Goal: Information Seeking & Learning: Learn about a topic

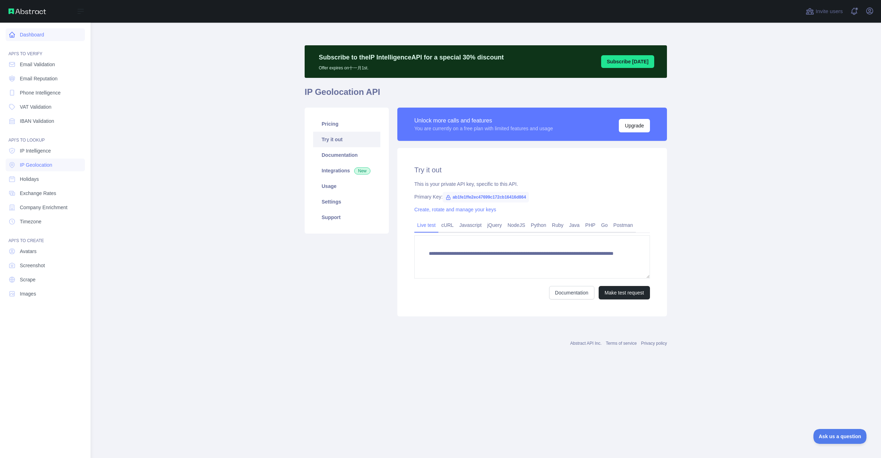
click at [10, 35] on icon at bounding box center [11, 34] width 7 height 7
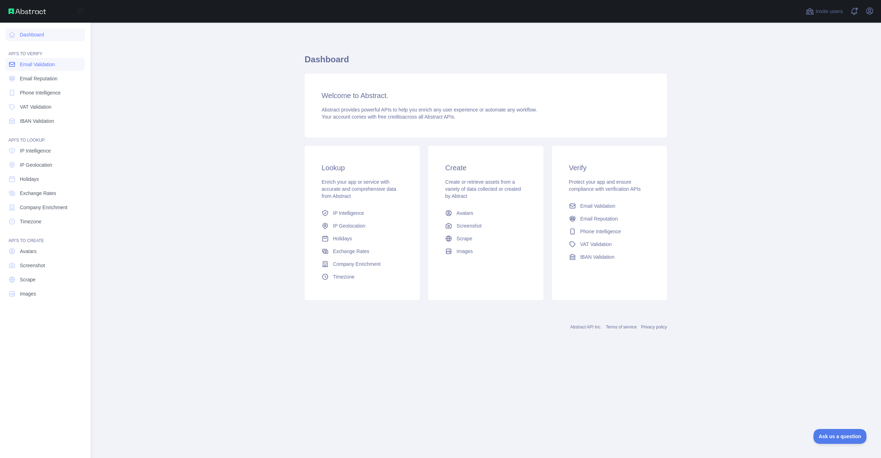
click at [43, 65] on span "Email Validation" at bounding box center [37, 64] width 35 height 7
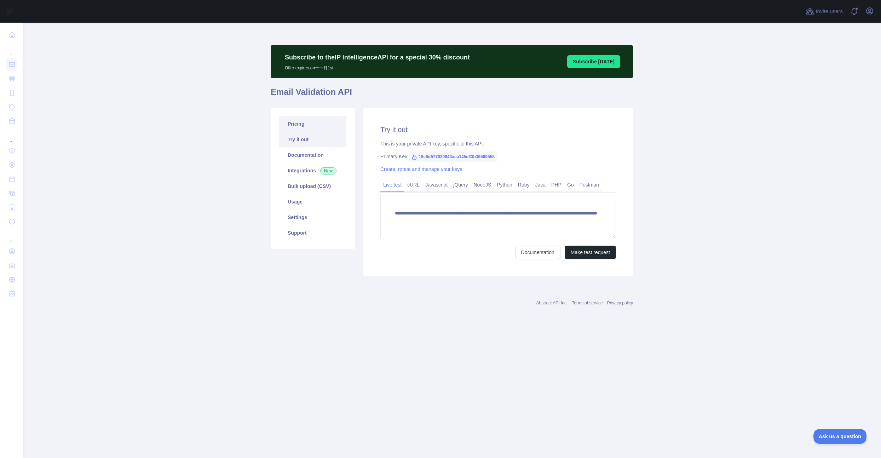
click at [301, 122] on link "Pricing" at bounding box center [312, 124] width 67 height 16
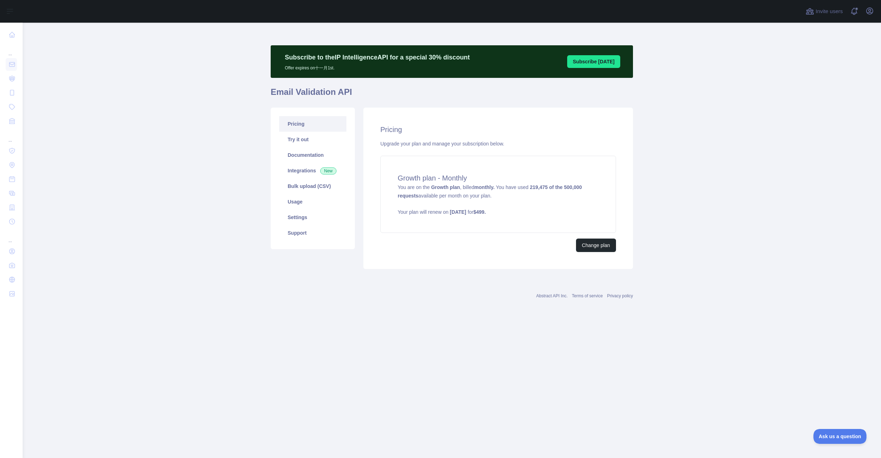
click at [171, 120] on main "Subscribe to the IP Intelligence API for a special 30 % discount Offer expires …" at bounding box center [452, 240] width 859 height 435
click at [228, 234] on main "Subscribe to the IP Intelligence API for a special 30 % discount Offer expires …" at bounding box center [452, 240] width 859 height 435
click at [63, 150] on main "Subscribe to the IP Intelligence API for a special 30 % discount Offer expires …" at bounding box center [452, 240] width 859 height 435
click at [210, 196] on main "Subscribe to the IP Intelligence API for a special 30 % discount Offer expires …" at bounding box center [452, 240] width 859 height 435
click at [208, 195] on main "Subscribe to the IP Intelligence API for a special 30 % discount Offer expires …" at bounding box center [452, 240] width 859 height 435
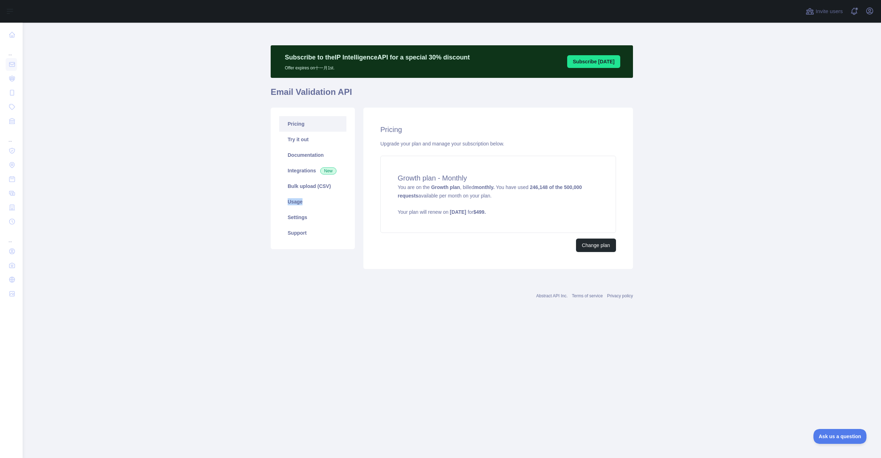
click at [208, 194] on main "Subscribe to the IP Intelligence API for a special 30 % discount Offer expires …" at bounding box center [452, 240] width 859 height 435
click at [306, 143] on link "Try it out" at bounding box center [312, 140] width 67 height 16
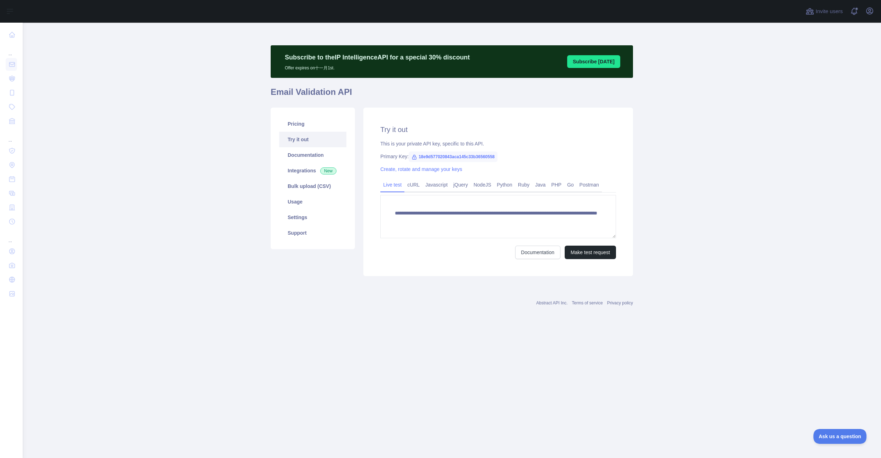
click at [280, 286] on div "Abstract API Inc. Terms of service Privacy policy" at bounding box center [452, 298] width 362 height 25
click at [310, 206] on link "Usage" at bounding box center [312, 202] width 67 height 16
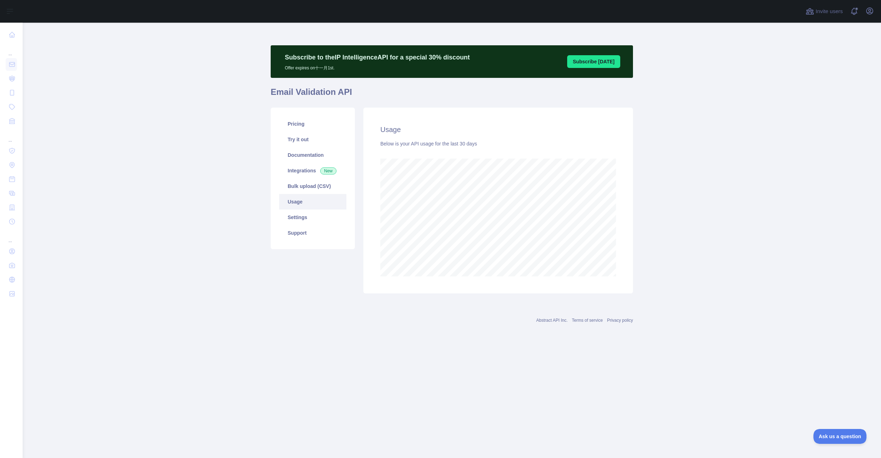
scroll to position [435, 859]
drag, startPoint x: 251, startPoint y: 274, endPoint x: 347, endPoint y: 270, distance: 96.7
click at [254, 274] on main "Subscribe to the IP Intelligence API for a special 30 % discount Offer expires …" at bounding box center [452, 240] width 859 height 435
click at [223, 216] on main "Subscribe to the IP Intelligence API for a special 30 % discount Offer expires …" at bounding box center [452, 240] width 859 height 435
click at [211, 199] on main "Subscribe to the IP Intelligence API for a special 30 % discount Offer expires …" at bounding box center [452, 240] width 859 height 435
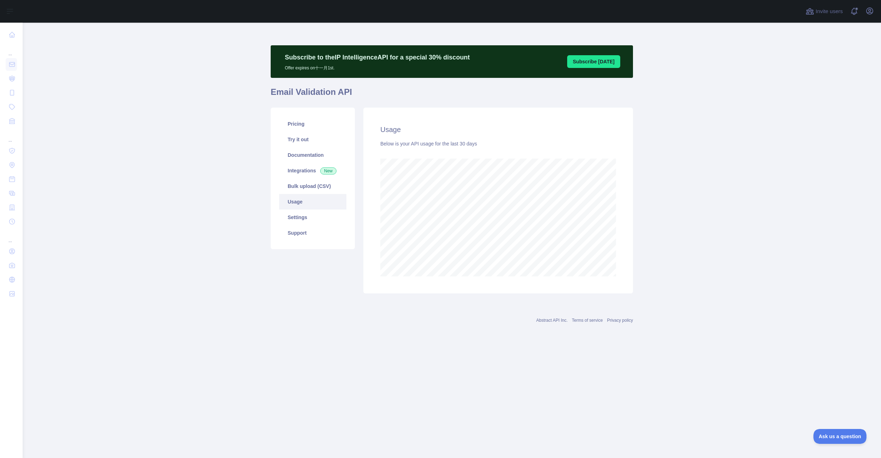
click at [208, 200] on main "Subscribe to the IP Intelligence API for a special 30 % discount Offer expires …" at bounding box center [452, 240] width 859 height 435
click at [209, 208] on main "Subscribe to the IP Intelligence API for a special 30 % discount Offer expires …" at bounding box center [452, 240] width 859 height 435
drag, startPoint x: 207, startPoint y: 211, endPoint x: 188, endPoint y: 140, distance: 73.2
click at [207, 211] on main "Subscribe to the IP Intelligence API for a special 30 % discount Offer expires …" at bounding box center [452, 240] width 859 height 435
click at [464, 316] on div "Abstract API Inc. Terms of service Privacy policy" at bounding box center [452, 315] width 362 height 25
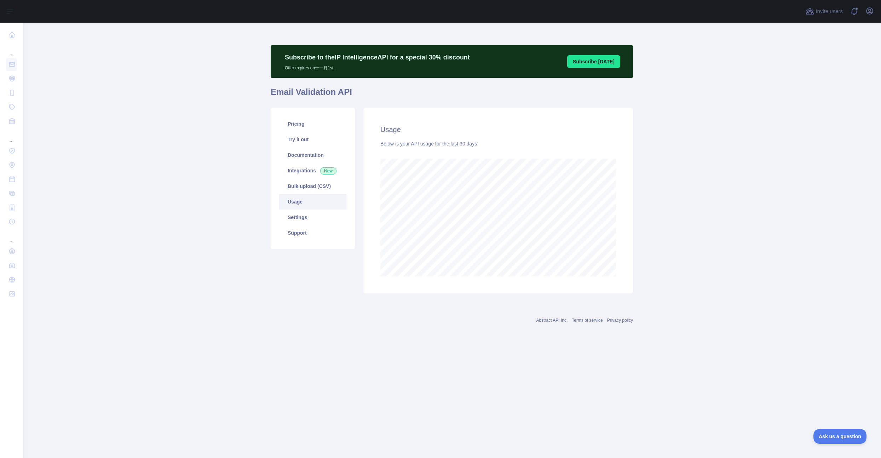
click at [458, 328] on div "Abstract API Inc. Terms of service Privacy policy" at bounding box center [452, 315] width 362 height 25
click at [311, 124] on link "Pricing" at bounding box center [312, 124] width 67 height 16
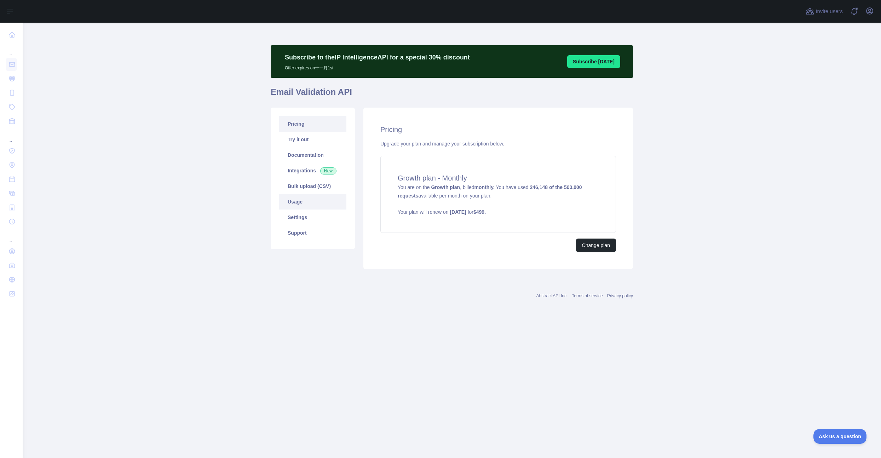
click at [305, 202] on link "Usage" at bounding box center [312, 202] width 67 height 16
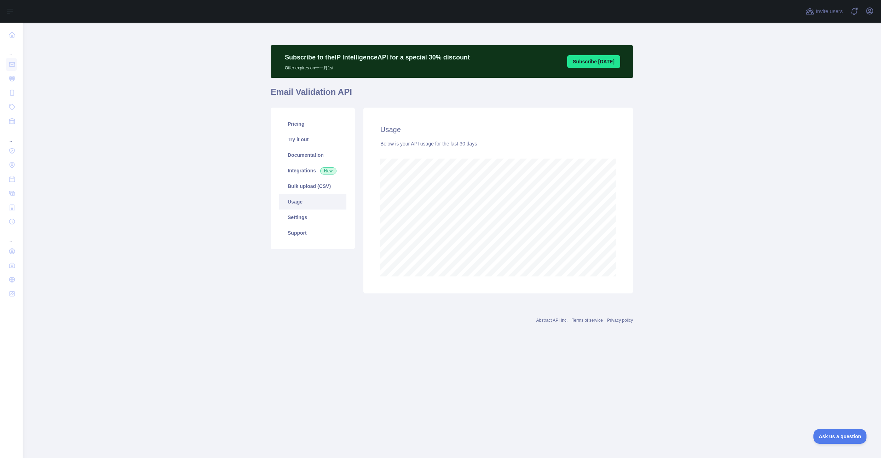
scroll to position [435, 859]
click at [515, 331] on div "Subscribe to the IP Intelligence API for a special 30 % discount Offer expires …" at bounding box center [452, 184] width 362 height 323
click at [703, 149] on main "Subscribe to the IP Intelligence API for a special 30 % discount Offer expires …" at bounding box center [452, 240] width 859 height 435
click at [307, 124] on link "Pricing" at bounding box center [312, 124] width 67 height 16
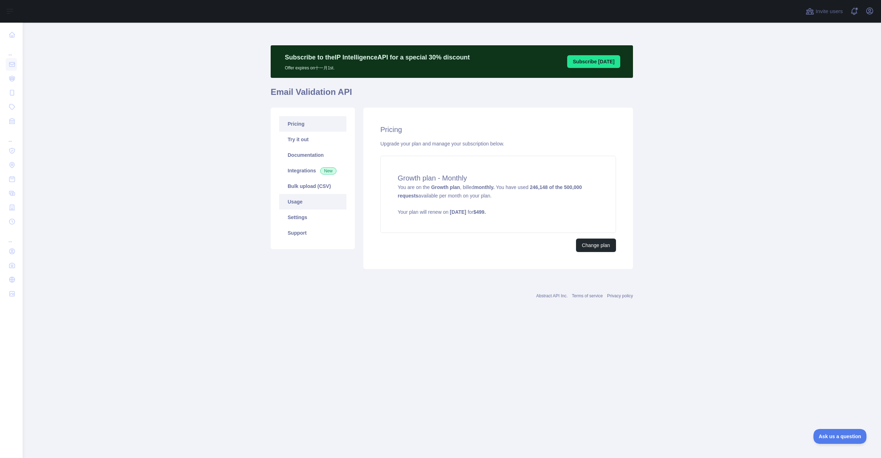
click at [303, 203] on link "Usage" at bounding box center [312, 202] width 67 height 16
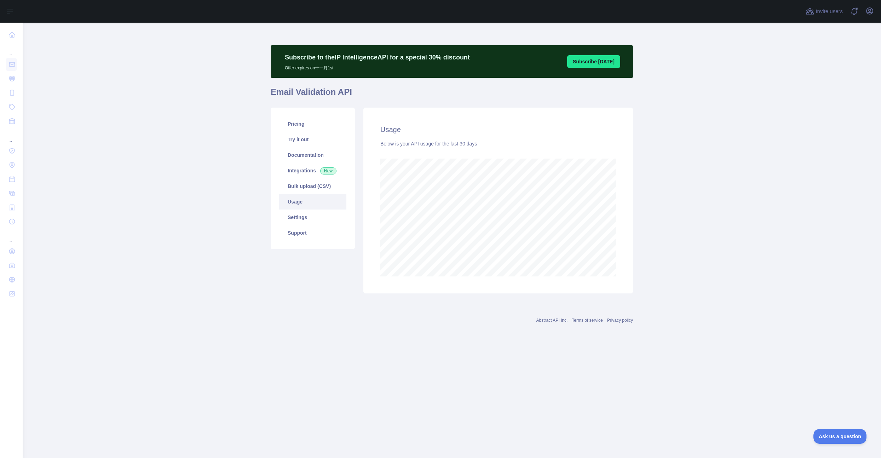
scroll to position [435, 859]
click at [697, 250] on main "Subscribe to the IP Intelligence API for a special 30 % discount Offer expires …" at bounding box center [452, 240] width 859 height 435
click at [686, 224] on main "Subscribe to the IP Intelligence API for a special 30 % discount Offer expires …" at bounding box center [452, 240] width 859 height 435
click at [718, 231] on main "Subscribe to the IP Intelligence API for a special 30 % discount Offer expires …" at bounding box center [452, 240] width 859 height 435
click at [718, 174] on main "Subscribe to the IP Intelligence API for a special 30 % discount Offer expires …" at bounding box center [452, 240] width 859 height 435
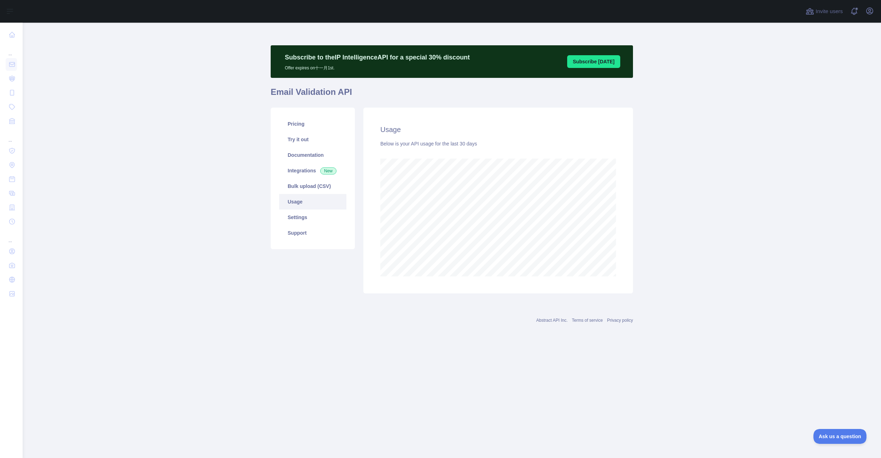
drag, startPoint x: 476, startPoint y: 339, endPoint x: 679, endPoint y: 235, distance: 228.3
click at [476, 339] on div "Subscribe to the IP Intelligence API for a special 30 % discount Offer expires …" at bounding box center [452, 184] width 362 height 323
click at [705, 238] on main "Subscribe to the IP Intelligence API for a special 30 % discount Offer expires …" at bounding box center [452, 240] width 859 height 435
click at [665, 227] on main "Subscribe to the IP Intelligence API for a special 30 % discount Offer expires …" at bounding box center [452, 240] width 859 height 435
drag, startPoint x: 698, startPoint y: 215, endPoint x: 562, endPoint y: 148, distance: 151.3
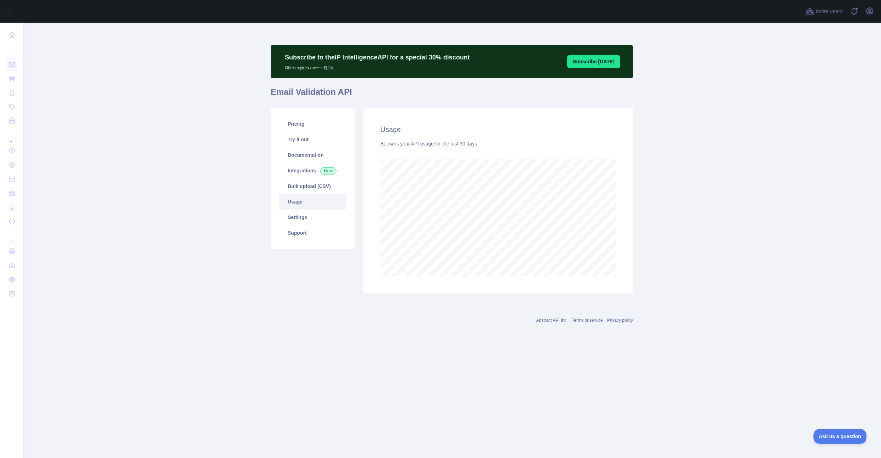
click at [698, 215] on main "Subscribe to the IP Intelligence API for a special 30 % discount Offer expires …" at bounding box center [452, 240] width 859 height 435
click at [193, 168] on main "Subscribe to the IP Intelligence API for a special 30 % discount Offer expires …" at bounding box center [452, 240] width 859 height 435
click at [297, 125] on link "Pricing" at bounding box center [312, 124] width 67 height 16
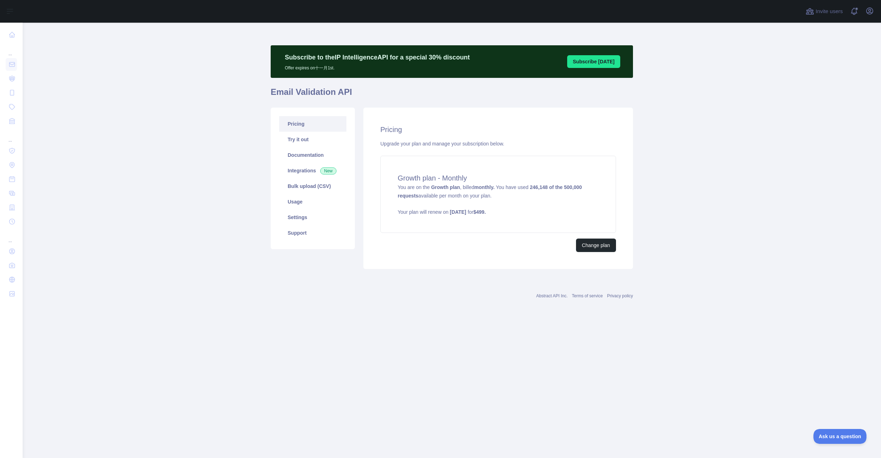
click at [447, 304] on div "Subscribe to the IP Intelligence API for a special 30 % discount Offer expires …" at bounding box center [452, 172] width 362 height 299
click at [134, 165] on main "Subscribe to the IP Intelligence API for a special 30 % discount Offer expires …" at bounding box center [452, 240] width 859 height 435
click at [173, 162] on main "Subscribe to the IP Intelligence API for a special 30 % discount Offer expires …" at bounding box center [452, 240] width 859 height 435
drag, startPoint x: 412, startPoint y: 326, endPoint x: 519, endPoint y: 308, distance: 108.7
click at [414, 325] on main "Subscribe to the IP Intelligence API for a special 30 % discount Offer expires …" at bounding box center [452, 240] width 859 height 435
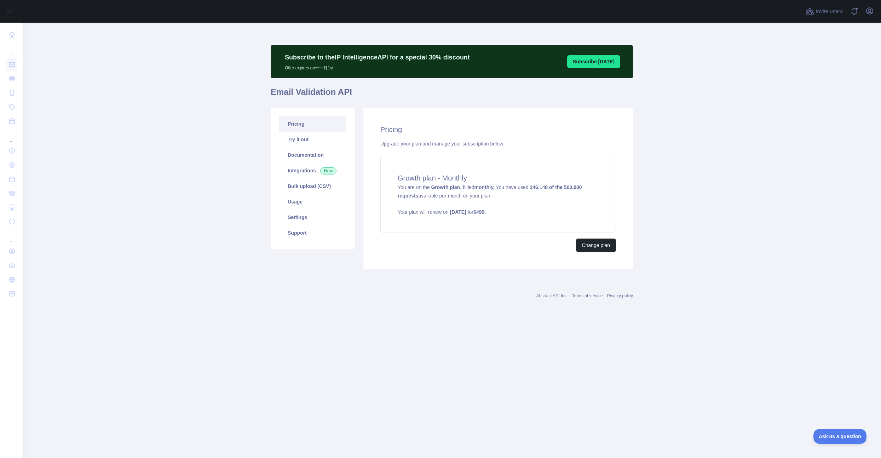
click at [458, 305] on div "Subscribe to the IP Intelligence API for a special 30 % discount Offer expires …" at bounding box center [452, 172] width 362 height 299
click at [424, 264] on div "Pricing Upgrade your plan and manage your subscription below. Growth plan - Mon…" at bounding box center [499, 188] width 270 height 161
drag, startPoint x: 135, startPoint y: 206, endPoint x: 136, endPoint y: 202, distance: 3.6
click at [135, 205] on main "Subscribe to the IP Intelligence API for a special 30 % discount Offer expires …" at bounding box center [452, 240] width 859 height 435
click at [305, 201] on link "Usage" at bounding box center [312, 202] width 67 height 16
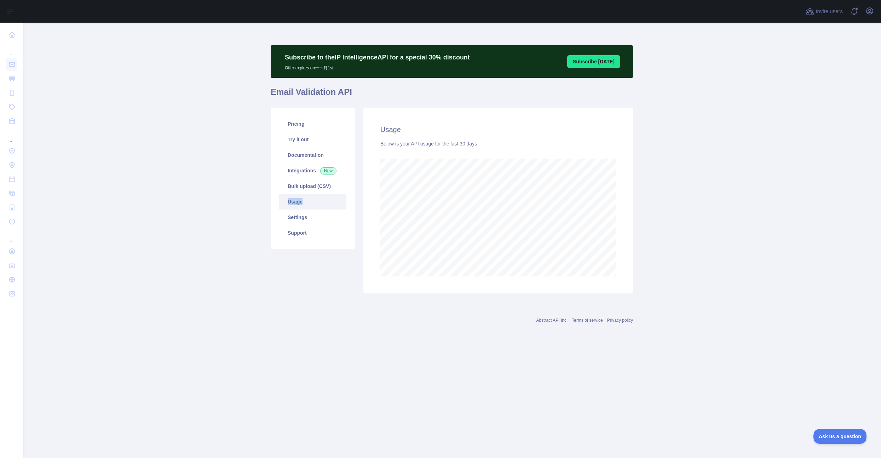
scroll to position [435, 859]
click at [374, 328] on div "Abstract API Inc. Terms of service Privacy policy" at bounding box center [452, 315] width 362 height 25
click at [402, 362] on main "Subscribe to the IP Intelligence API for a special 30 % discount Offer expires …" at bounding box center [452, 240] width 859 height 435
drag, startPoint x: 133, startPoint y: 116, endPoint x: 111, endPoint y: 46, distance: 73.8
click at [133, 115] on main "Subscribe to the IP Intelligence API for a special 30 % discount Offer expires …" at bounding box center [452, 240] width 859 height 435
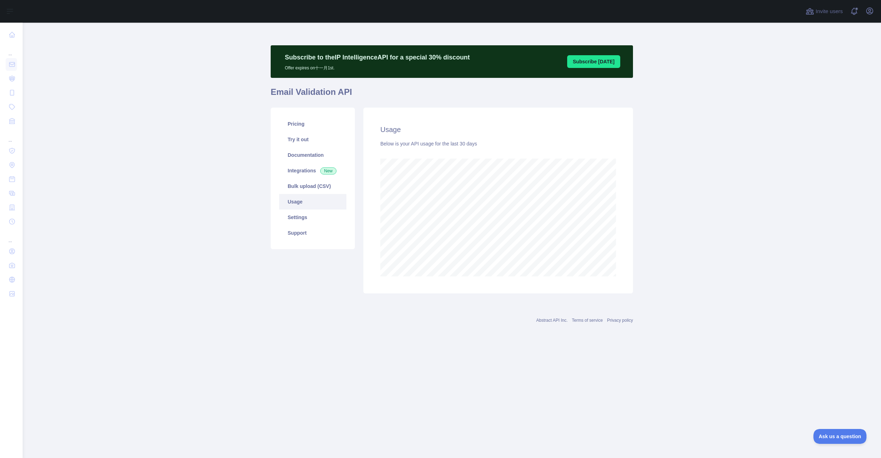
click at [122, 104] on main "Subscribe to the IP Intelligence API for a special 30 % discount Offer expires …" at bounding box center [452, 240] width 859 height 435
drag, startPoint x: 333, startPoint y: 300, endPoint x: 462, endPoint y: 279, distance: 130.9
click at [333, 300] on div "Subscribe to the IP Intelligence API for a special 30 % discount Offer expires …" at bounding box center [452, 172] width 362 height 264
drag, startPoint x: 234, startPoint y: 338, endPoint x: 195, endPoint y: 131, distance: 210.2
click at [234, 337] on main "Subscribe to the IP Intelligence API for a special 30 % discount Offer expires …" at bounding box center [452, 240] width 859 height 435
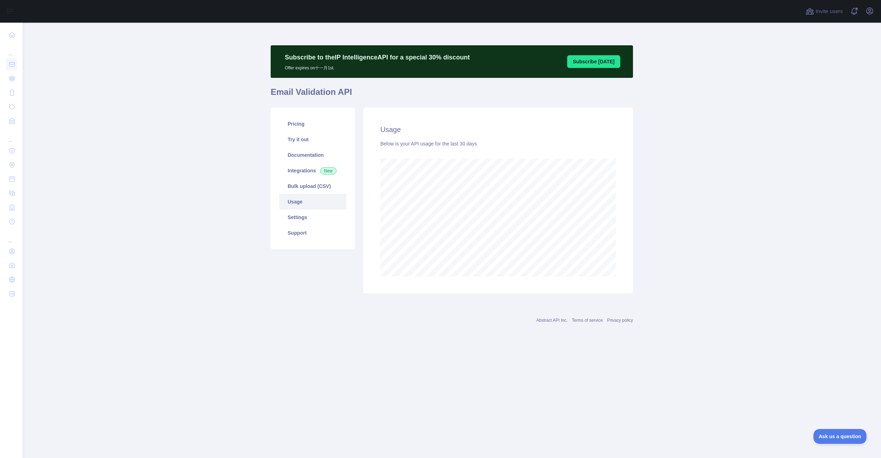
click at [151, 136] on main "Subscribe to the IP Intelligence API for a special 30 % discount Offer expires …" at bounding box center [452, 240] width 859 height 435
drag, startPoint x: 128, startPoint y: 99, endPoint x: 63, endPoint y: 10, distance: 110.7
click at [128, 99] on main "Subscribe to the IP Intelligence API for a special 30 % discount Offer expires …" at bounding box center [452, 240] width 859 height 435
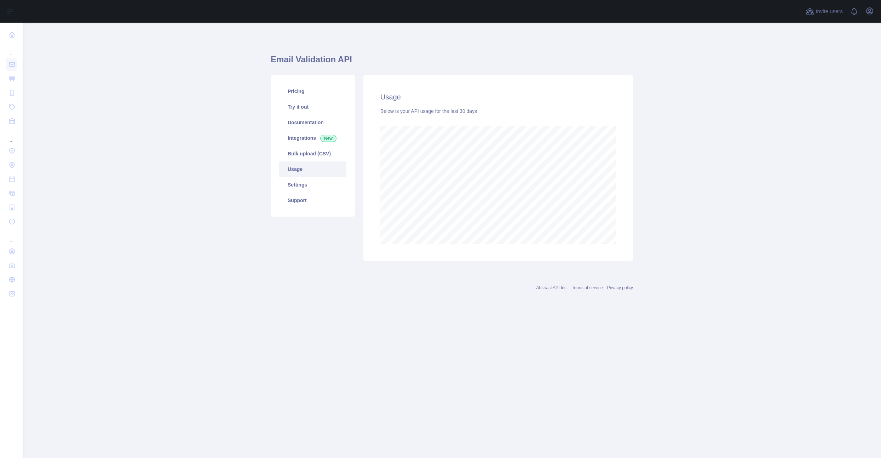
scroll to position [435, 859]
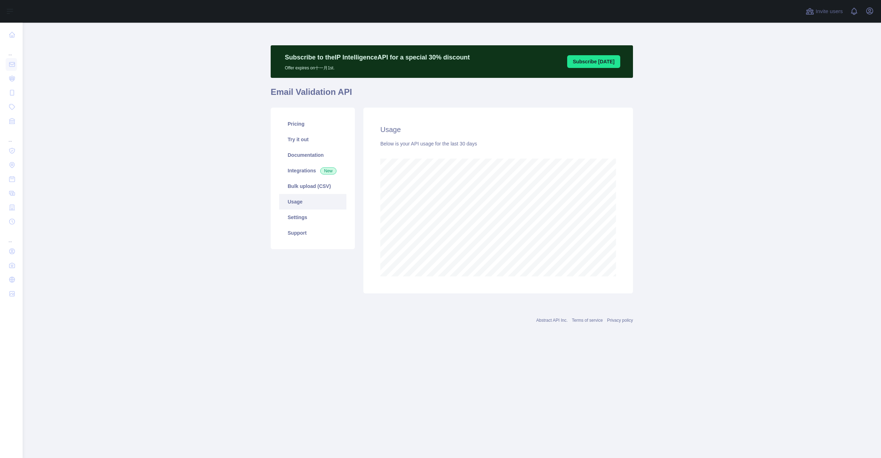
click at [210, 144] on main "Subscribe to the IP Intelligence API for a special 30 % discount Offer expires …" at bounding box center [452, 240] width 859 height 435
drag, startPoint x: 205, startPoint y: 212, endPoint x: 680, endPoint y: 264, distance: 477.8
click at [205, 212] on main "Subscribe to the IP Intelligence API for a special 30 % discount Offer expires …" at bounding box center [452, 240] width 859 height 435
drag, startPoint x: 164, startPoint y: 118, endPoint x: 70, endPoint y: 7, distance: 144.8
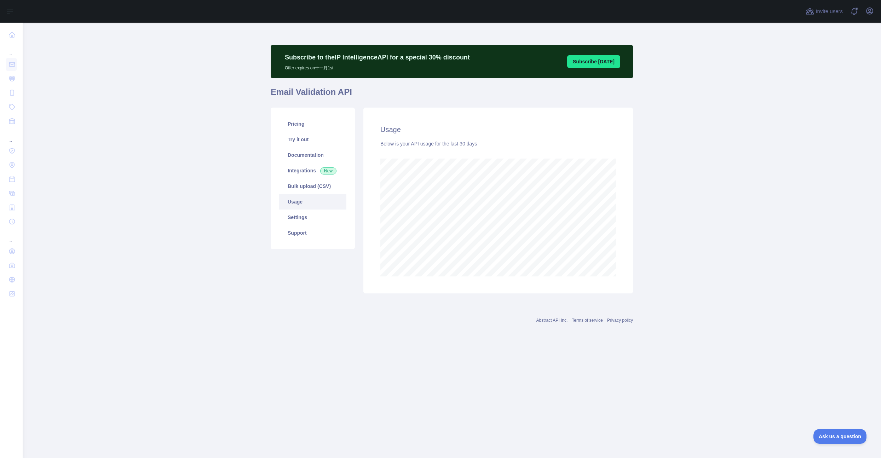
click at [163, 115] on main "Subscribe to the IP Intelligence API for a special 30 % discount Offer expires …" at bounding box center [452, 240] width 859 height 435
drag, startPoint x: 162, startPoint y: 141, endPoint x: 48, endPoint y: 6, distance: 176.6
click at [162, 140] on main "Subscribe to the IP Intelligence API for a special 30 % discount Offer expires …" at bounding box center [452, 240] width 859 height 435
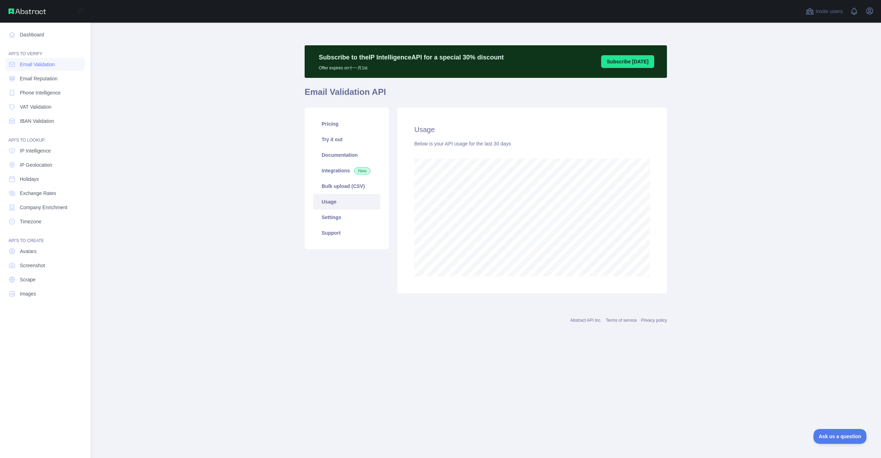
scroll to position [435, 859]
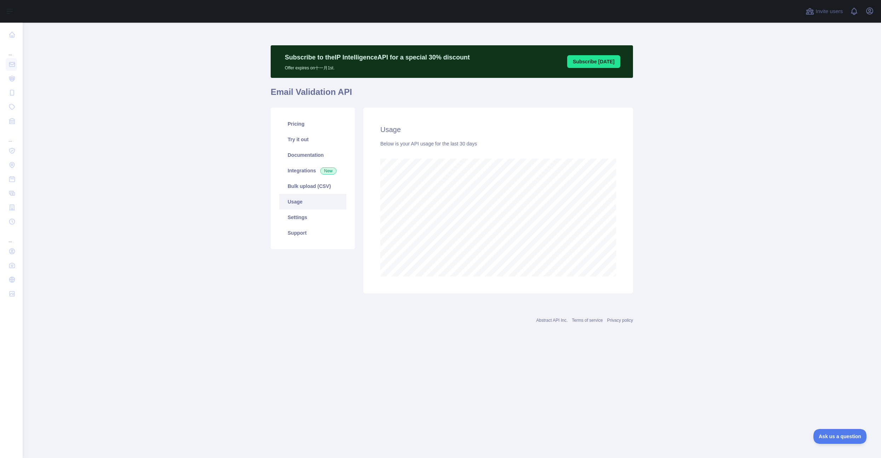
drag, startPoint x: 196, startPoint y: 87, endPoint x: 181, endPoint y: 13, distance: 75.7
click at [195, 85] on main "Subscribe to the IP Intelligence API for a special 30 % discount Offer expires …" at bounding box center [452, 240] width 859 height 435
click at [225, 183] on main "Subscribe to the IP Intelligence API for a special 30 % discount Offer expires …" at bounding box center [452, 240] width 859 height 435
click at [202, 168] on main "Subscribe to the IP Intelligence API for a special 30 % discount Offer expires …" at bounding box center [452, 240] width 859 height 435
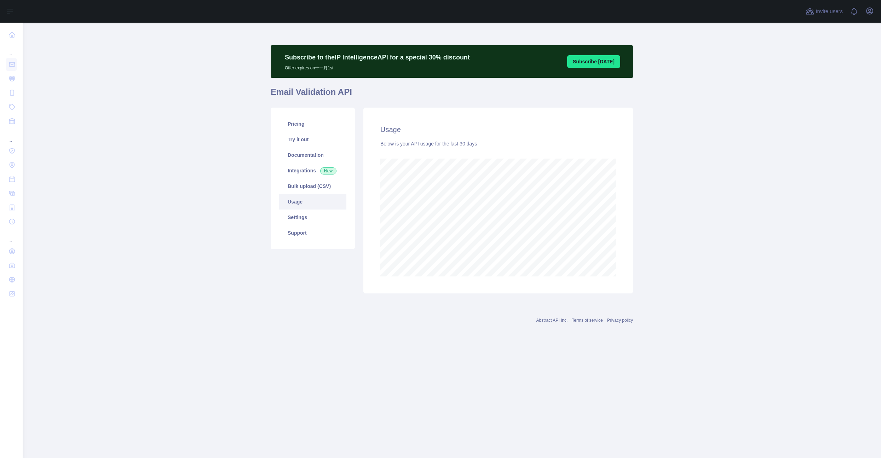
click at [174, 134] on main "Subscribe to the IP Intelligence API for a special 30 % discount Offer expires …" at bounding box center [452, 240] width 859 height 435
click at [190, 138] on main "Subscribe to the IP Intelligence API for a special 30 % discount Offer expires …" at bounding box center [452, 240] width 859 height 435
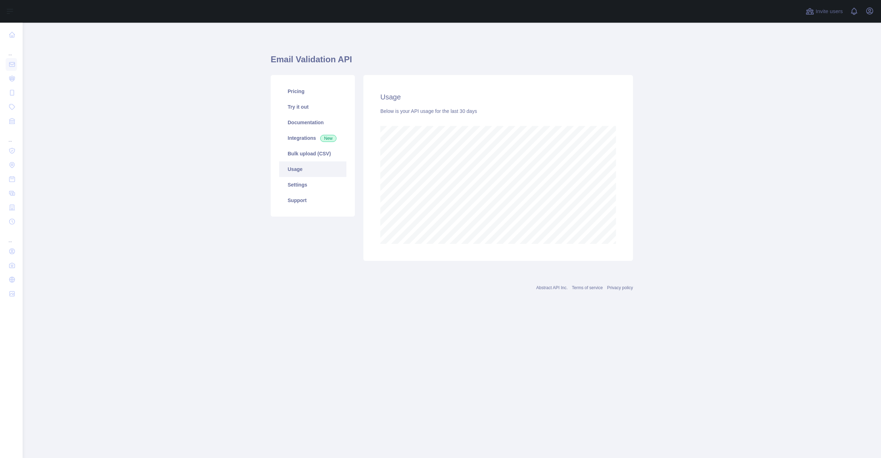
scroll to position [435, 859]
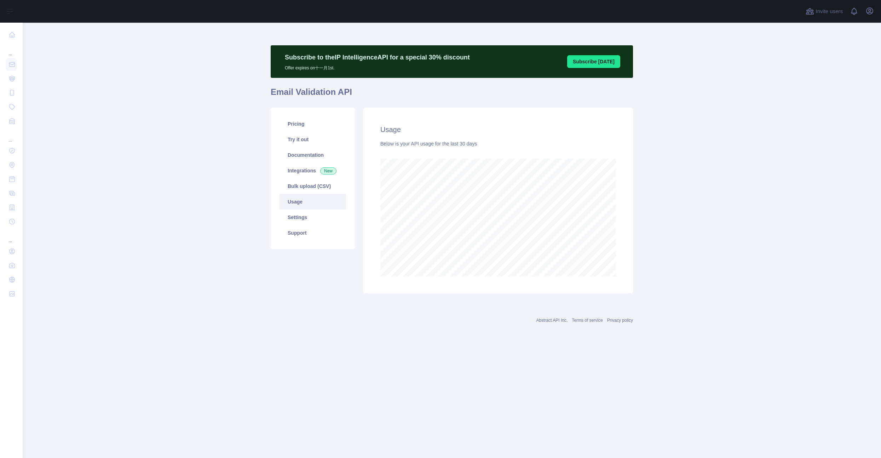
click at [229, 294] on main "Subscribe to the IP Intelligence API for a special 30 % discount Offer expires …" at bounding box center [452, 240] width 859 height 435
click at [143, 176] on main "Subscribe to the IP Intelligence API for a special 30 % discount Offer expires …" at bounding box center [452, 240] width 859 height 435
